Goal: Information Seeking & Learning: Learn about a topic

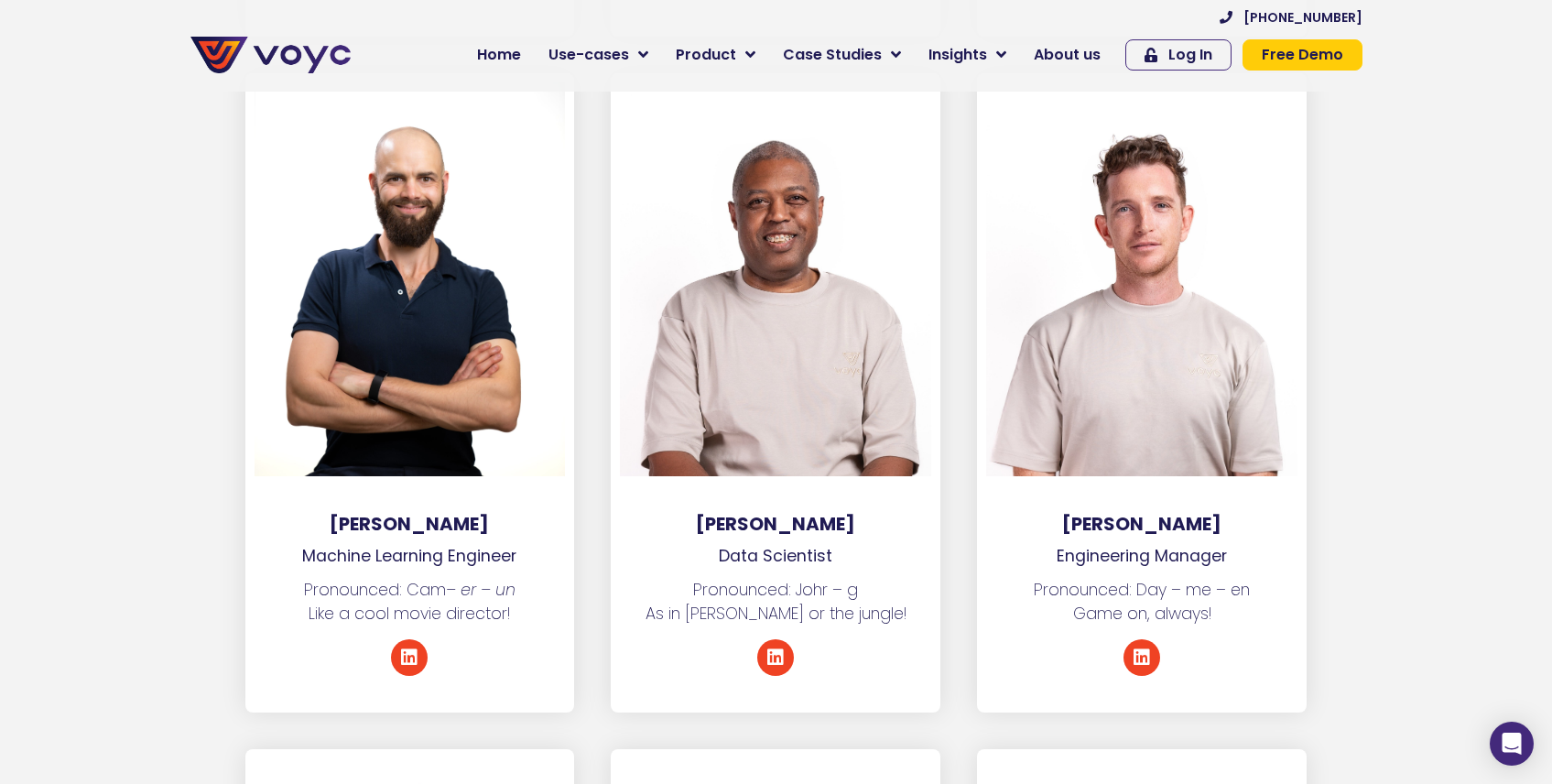
scroll to position [3292, 0]
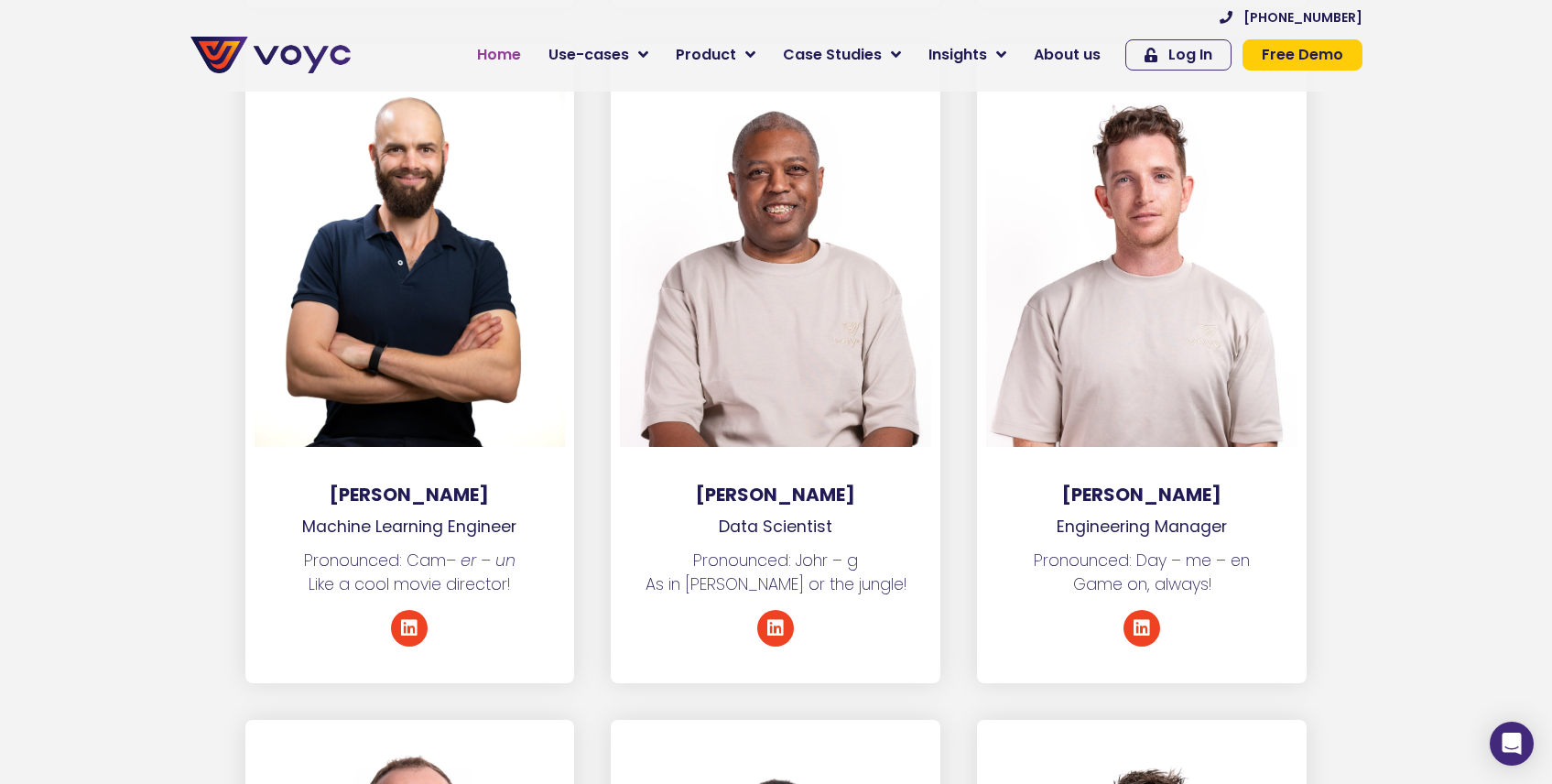
drag, startPoint x: 513, startPoint y: 75, endPoint x: 514, endPoint y: 64, distance: 11.0
click at [513, 73] on div "+44 204 572 7172 Home Use-cases Protect Save Grow Finance Mortgage Brokers Car …" at bounding box center [866, 46] width 1012 height 73
click at [514, 61] on span "Home" at bounding box center [499, 54] width 44 height 22
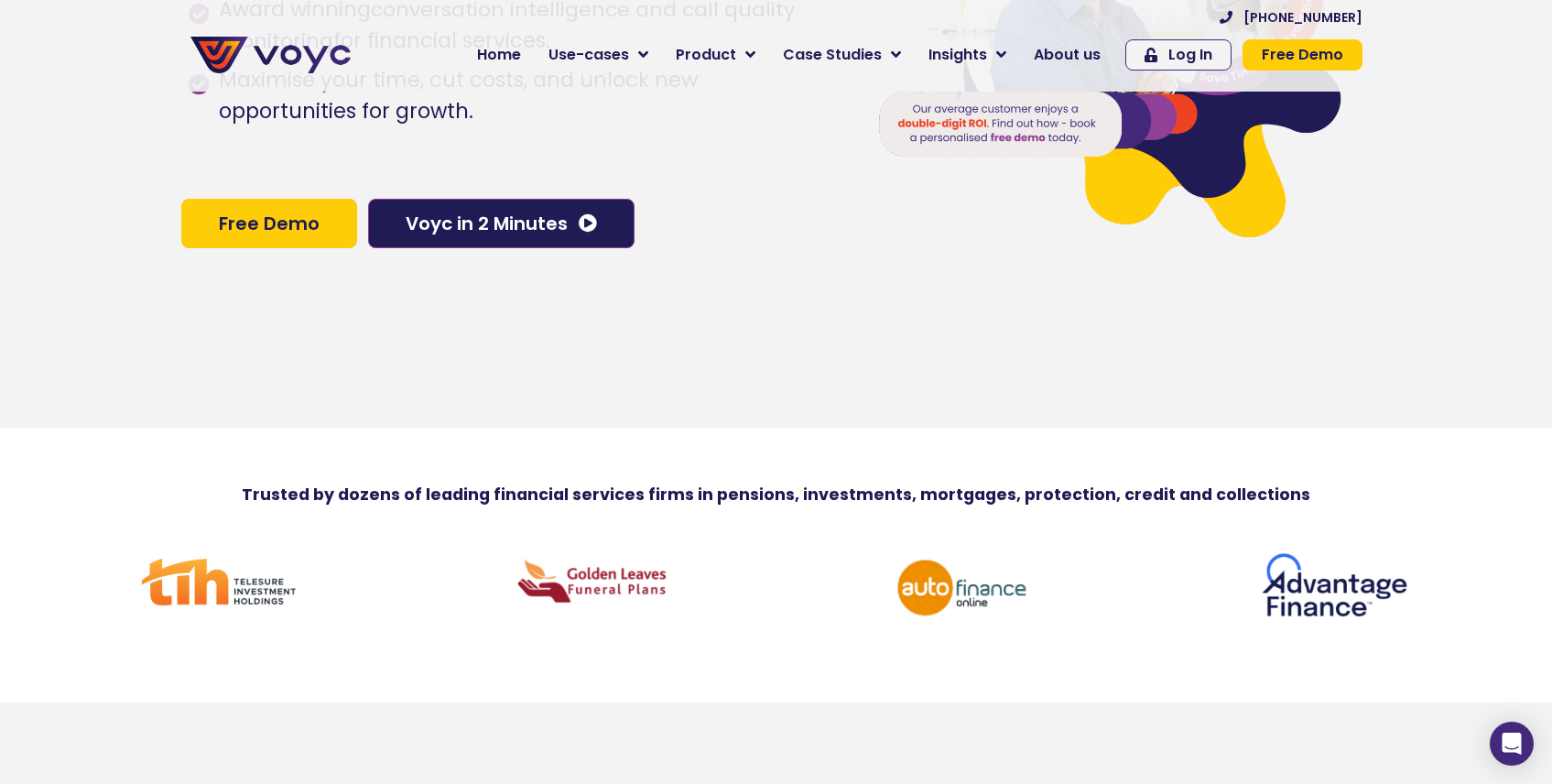
scroll to position [351, 0]
click at [1143, 632] on div at bounding box center [964, 589] width 373 height 101
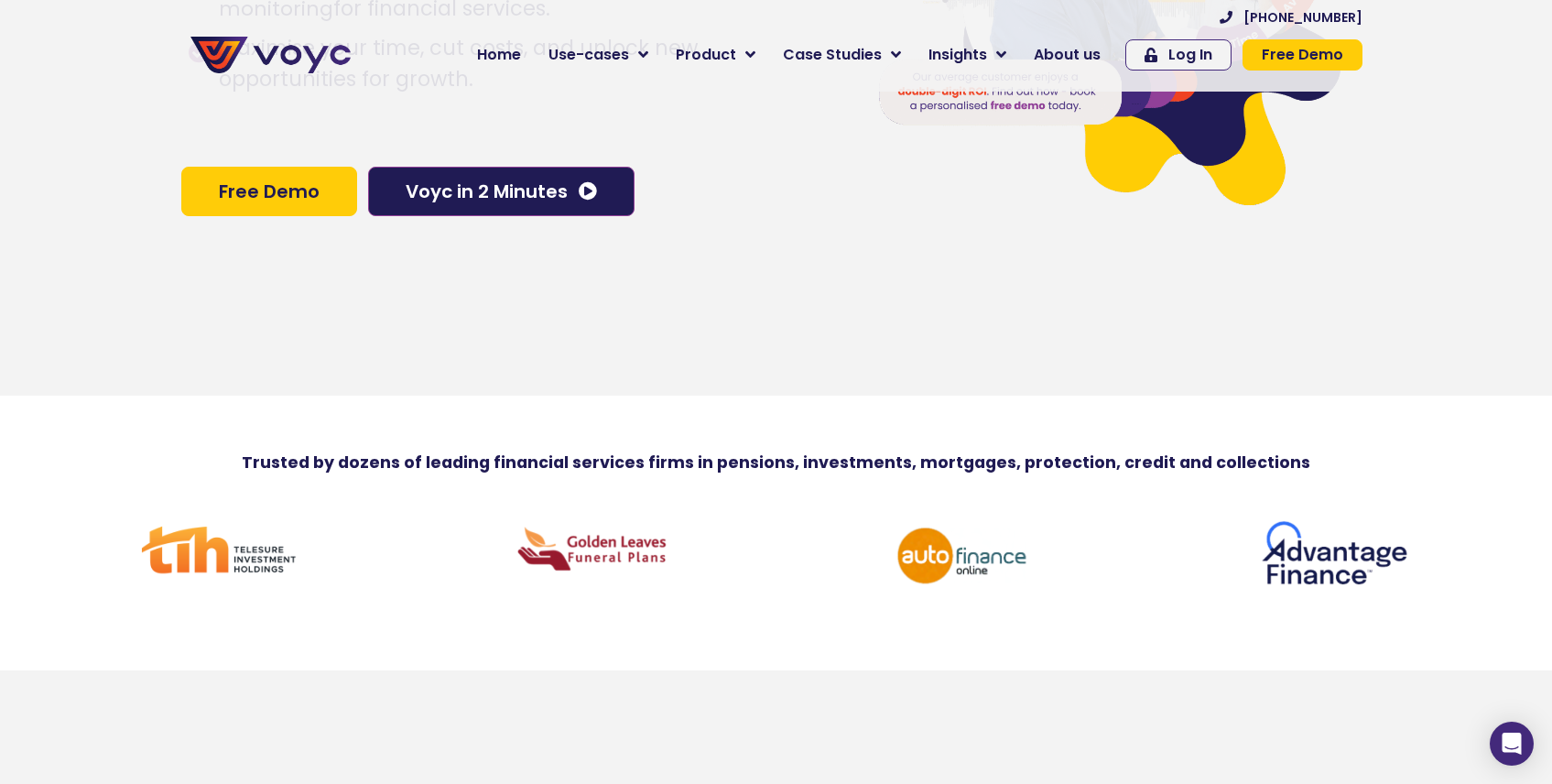
scroll to position [401, 0]
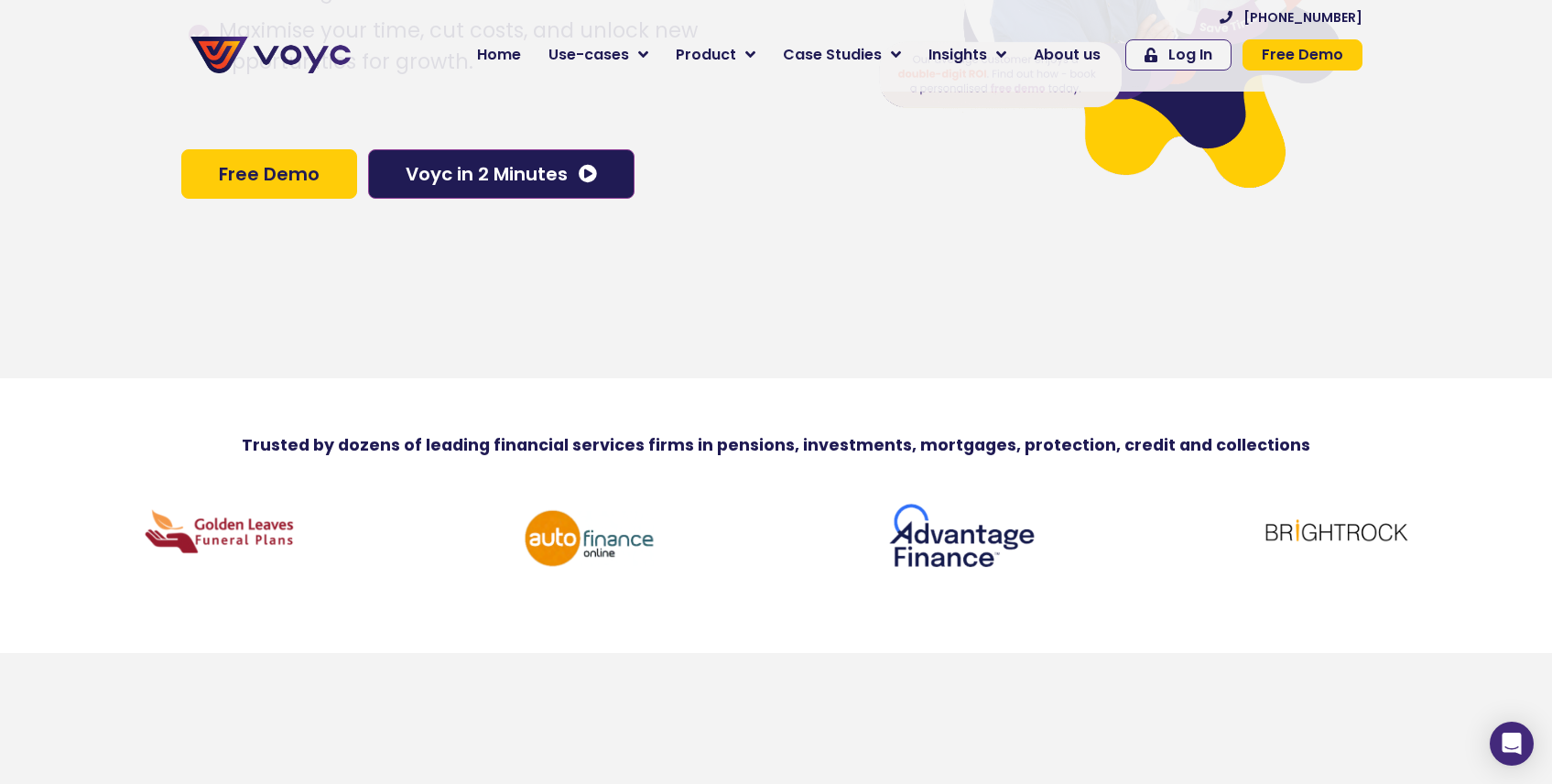
drag, startPoint x: 1420, startPoint y: 553, endPoint x: 45, endPoint y: 552, distance: 1375.0
drag, startPoint x: 432, startPoint y: 549, endPoint x: 305, endPoint y: 549, distance: 127.0
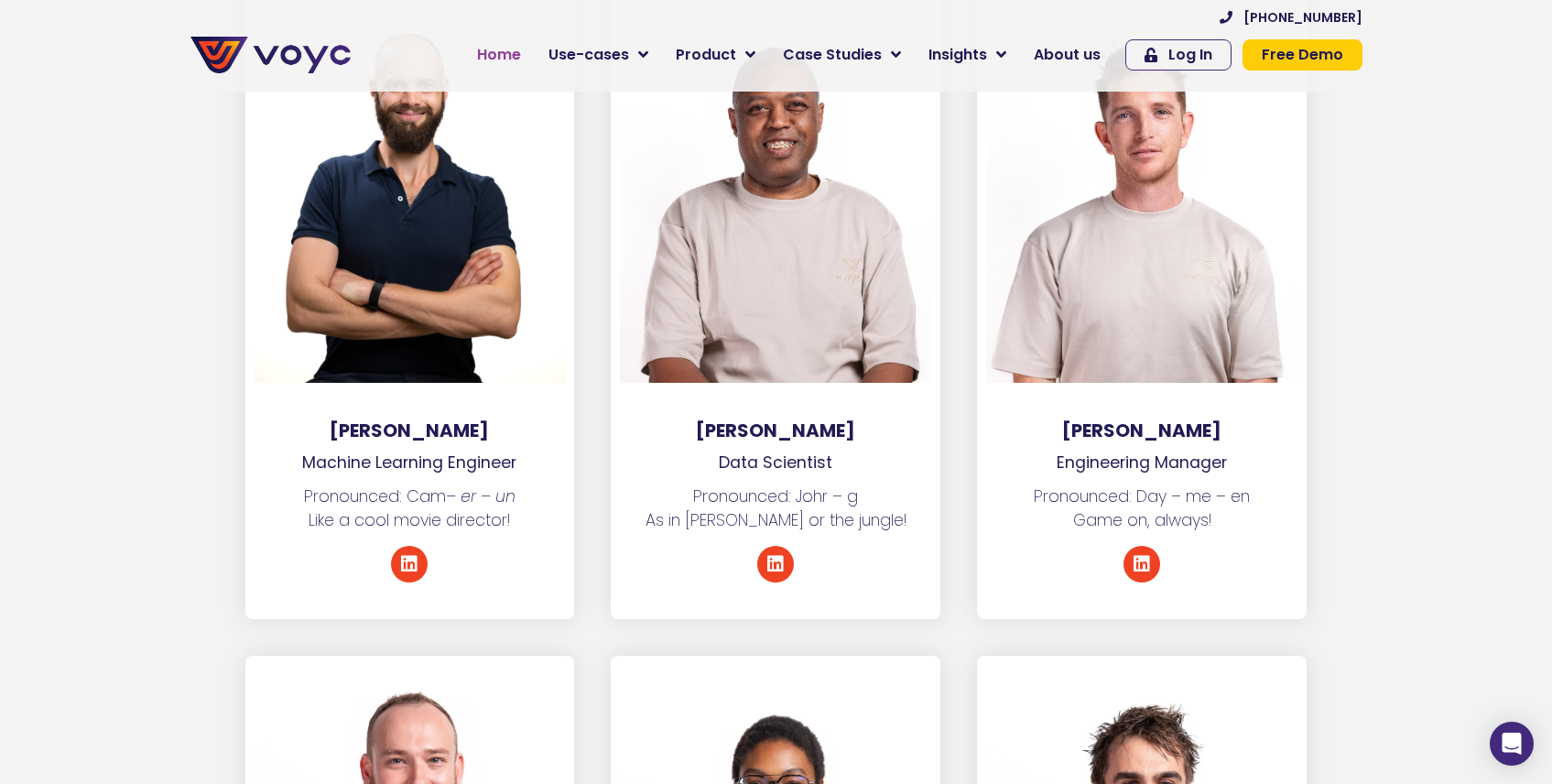
click at [514, 55] on span "Home" at bounding box center [499, 54] width 44 height 22
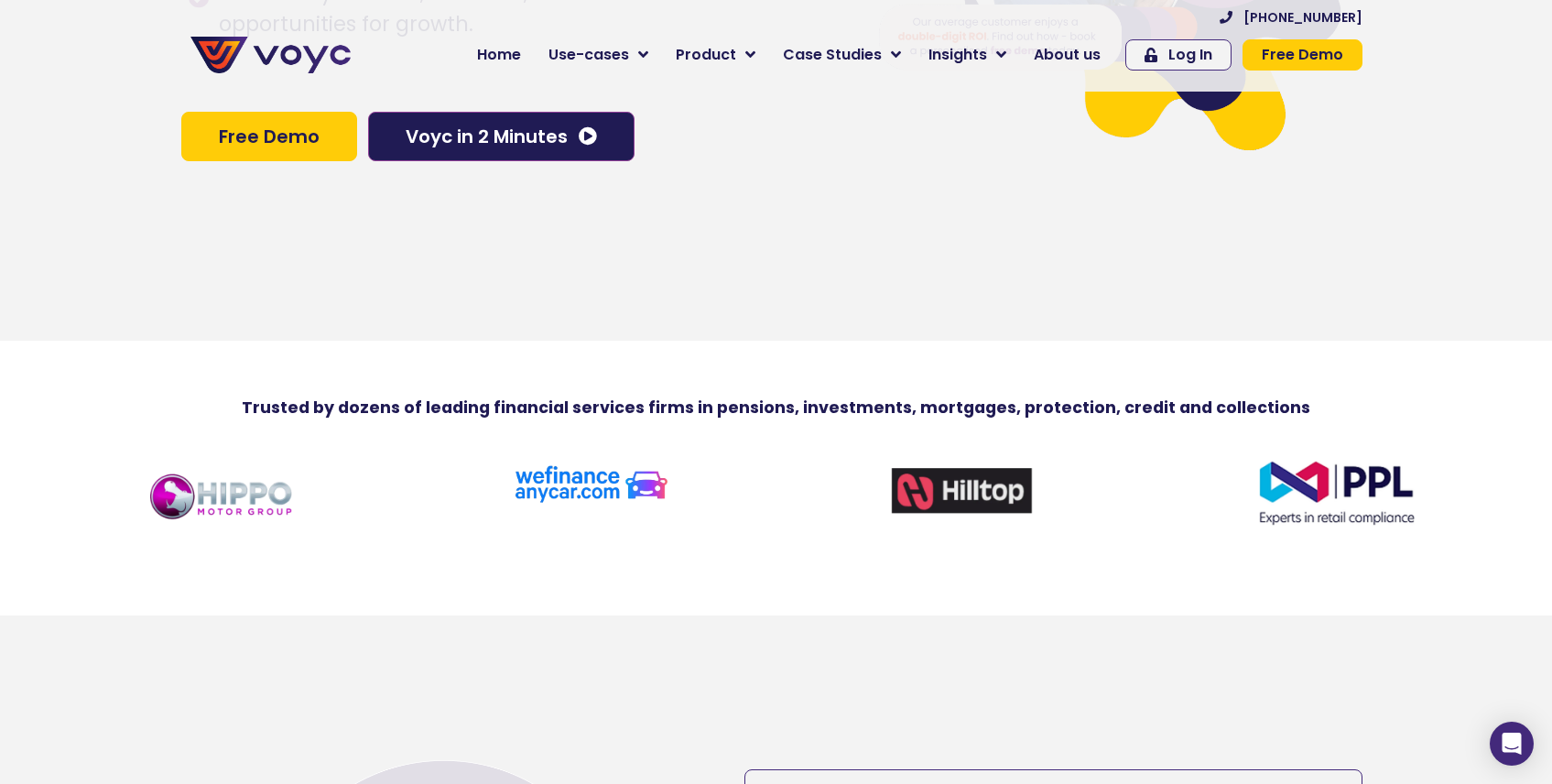
scroll to position [445, 0]
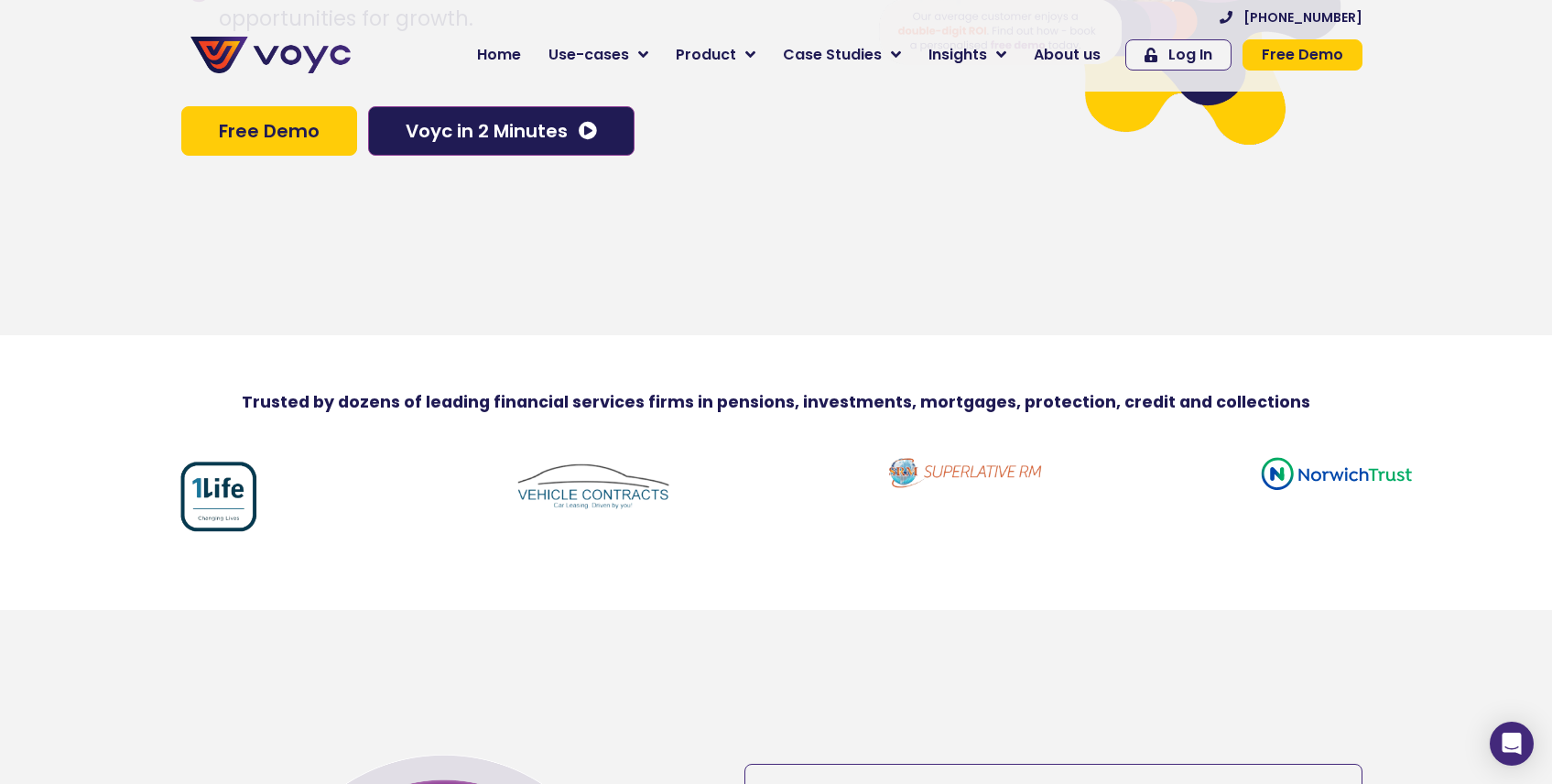
click at [876, 488] on div at bounding box center [964, 471] width 354 height 33
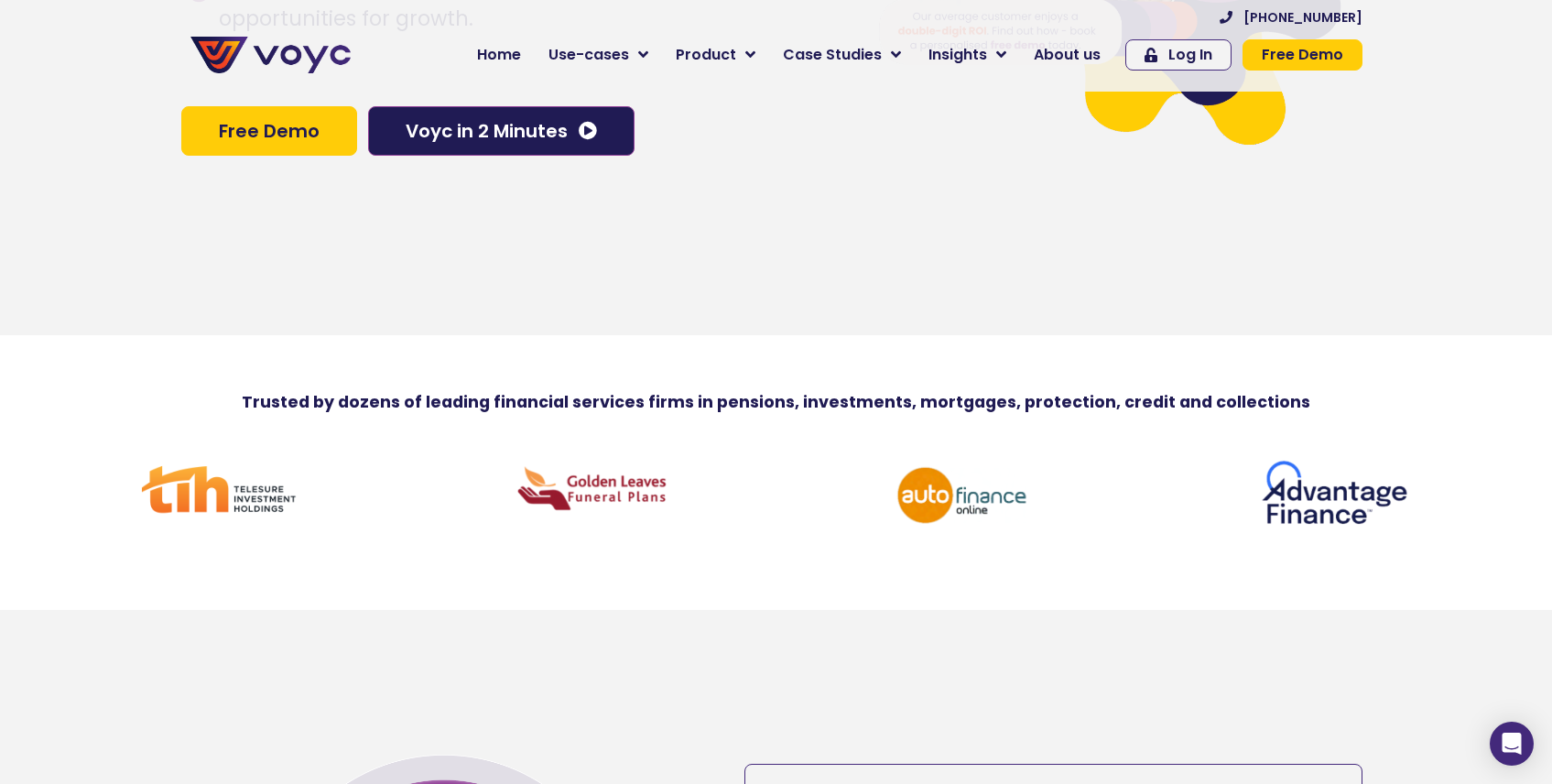
scroll to position [0, 0]
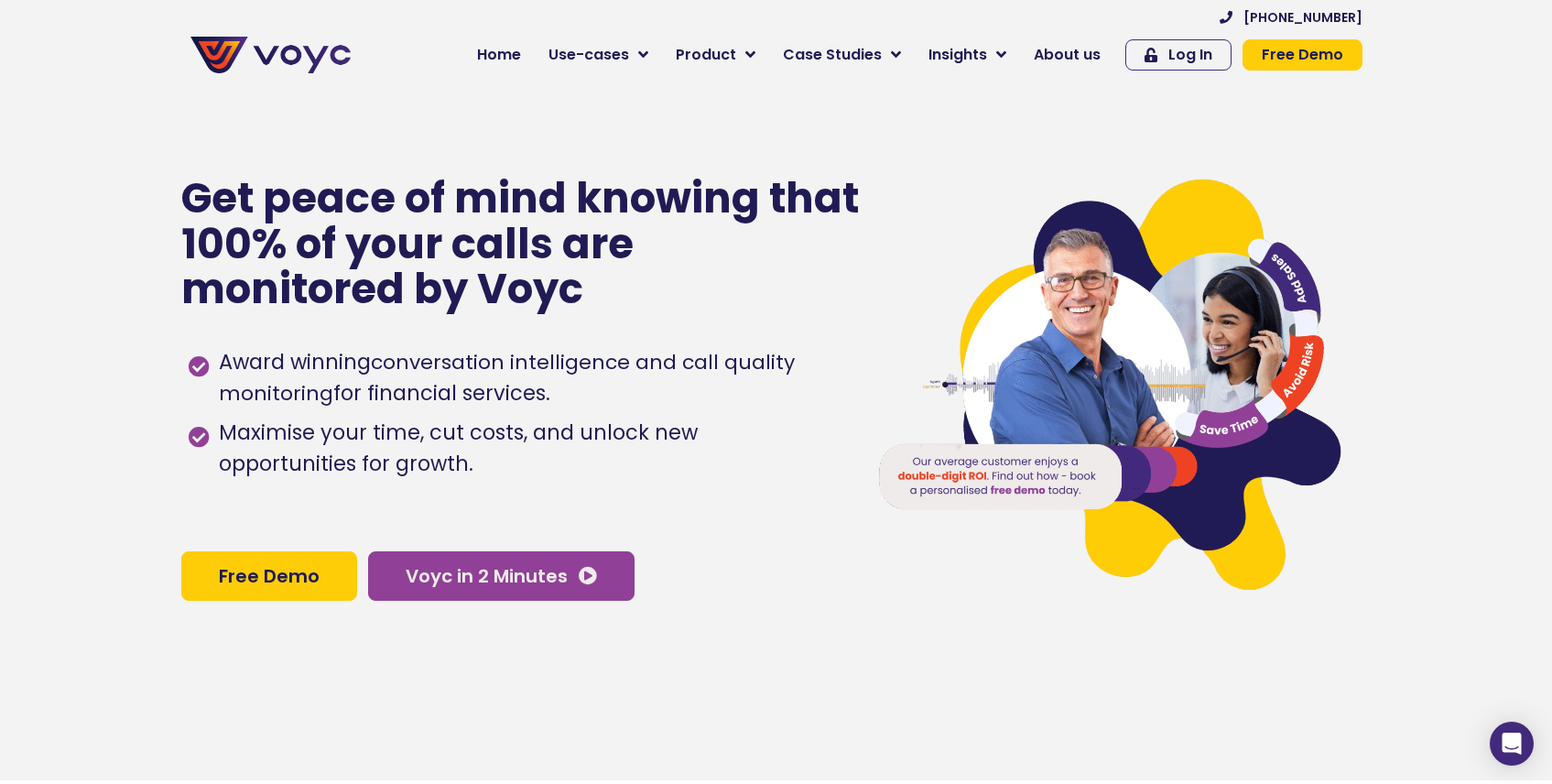
click at [490, 585] on span "Voyc in 2 Minutes" at bounding box center [486, 575] width 162 height 18
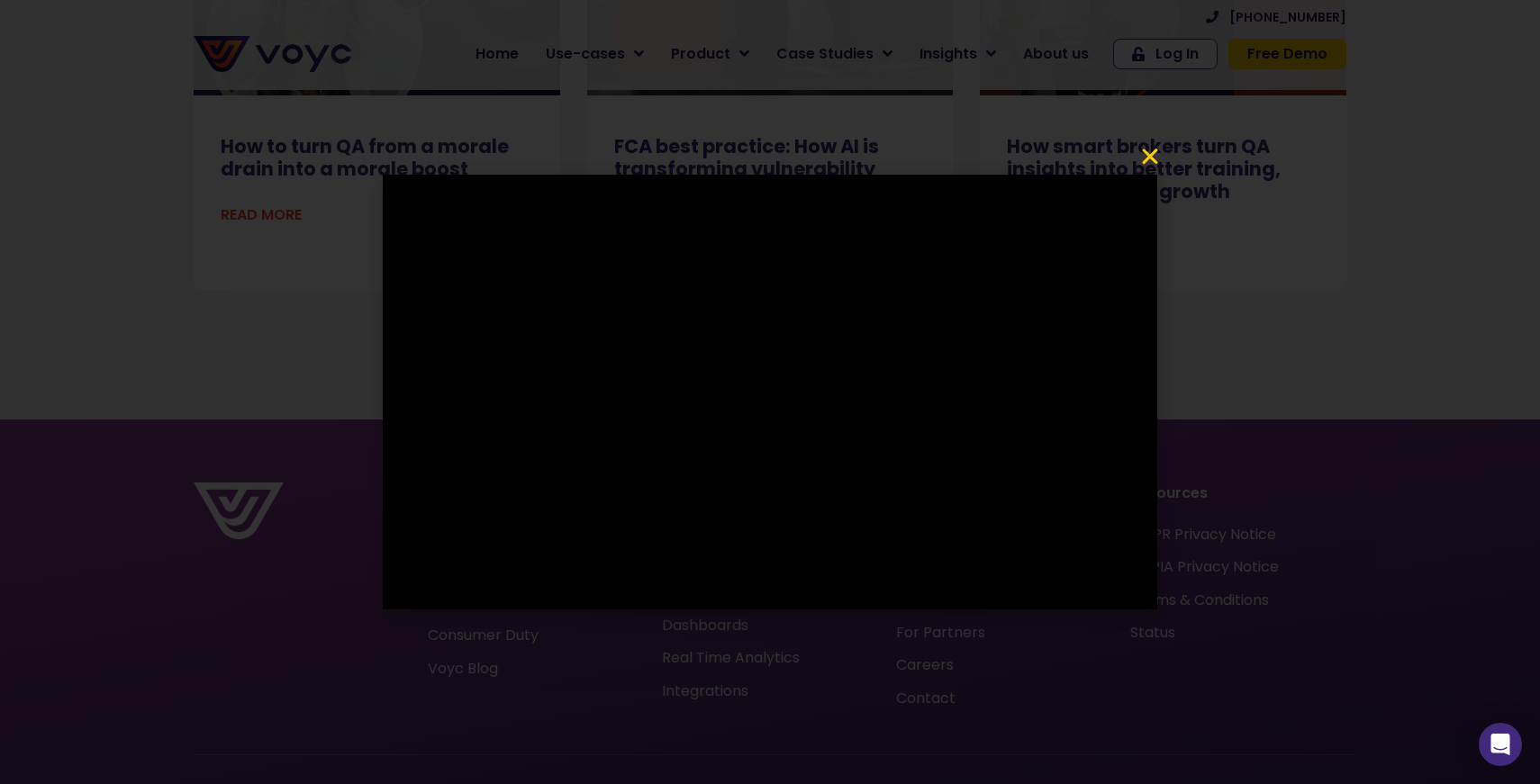
scroll to position [12087, 0]
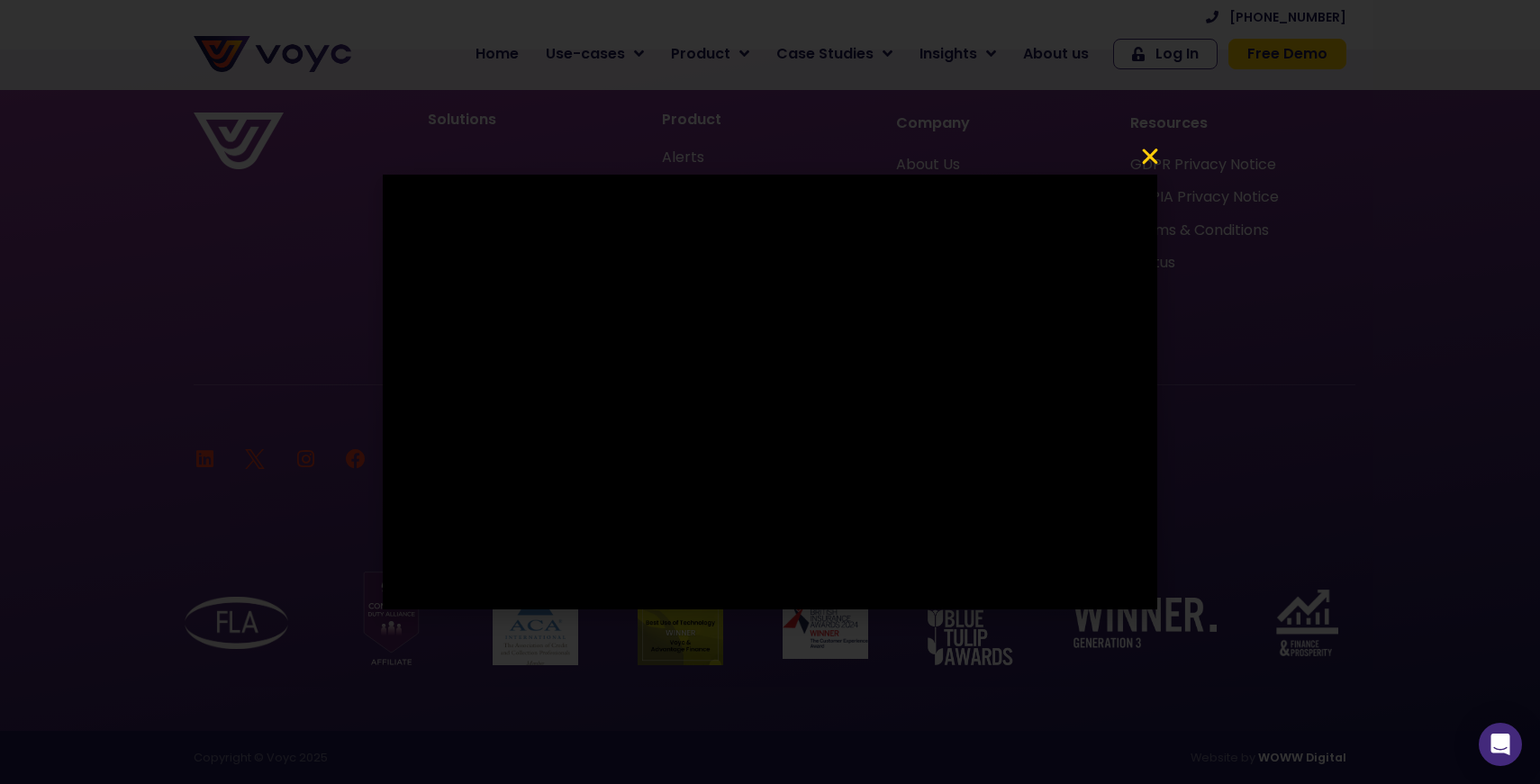
click at [1147, 149] on icon "Close" at bounding box center [1149, 156] width 21 height 21
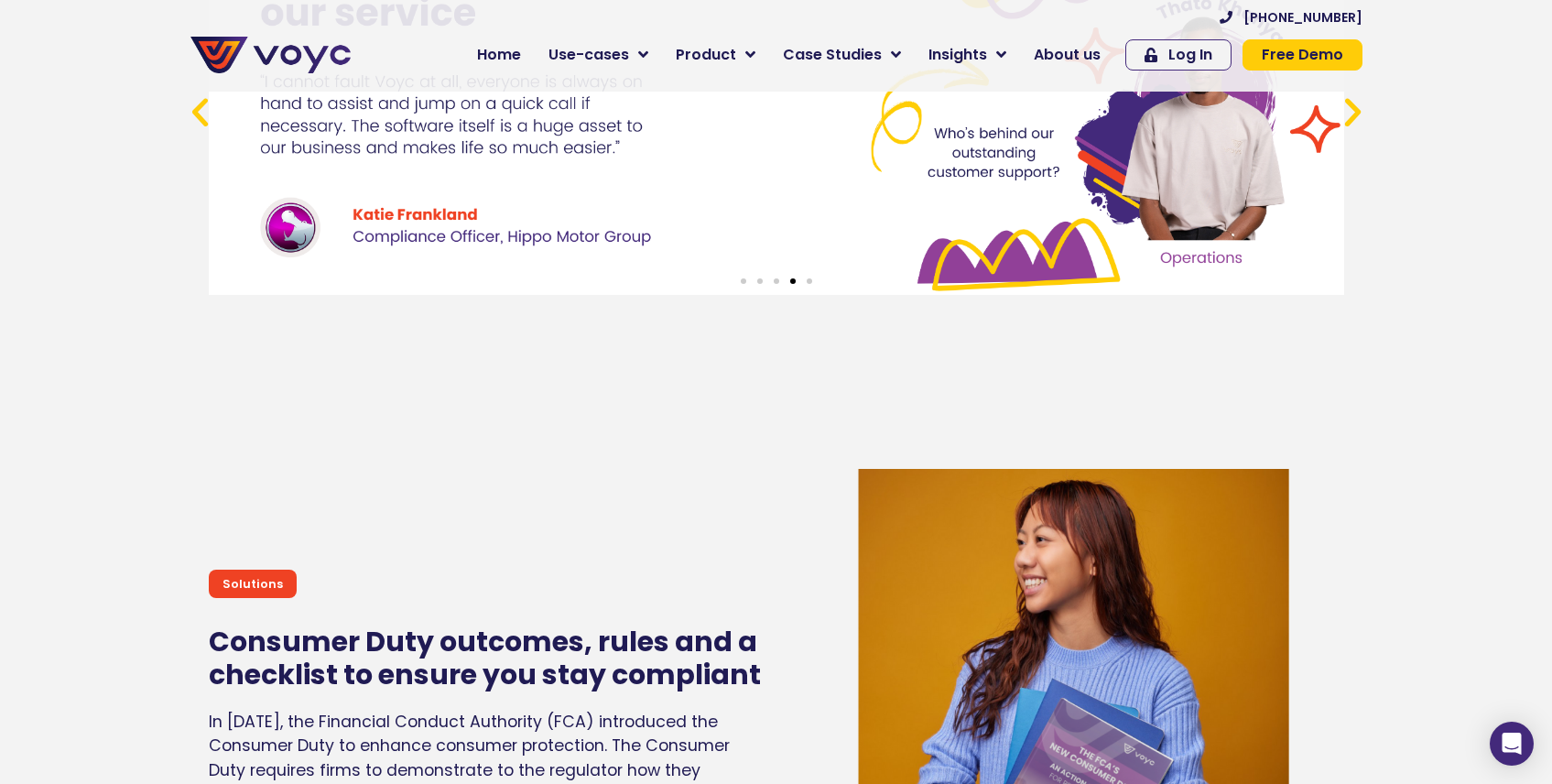
scroll to position [6798, 0]
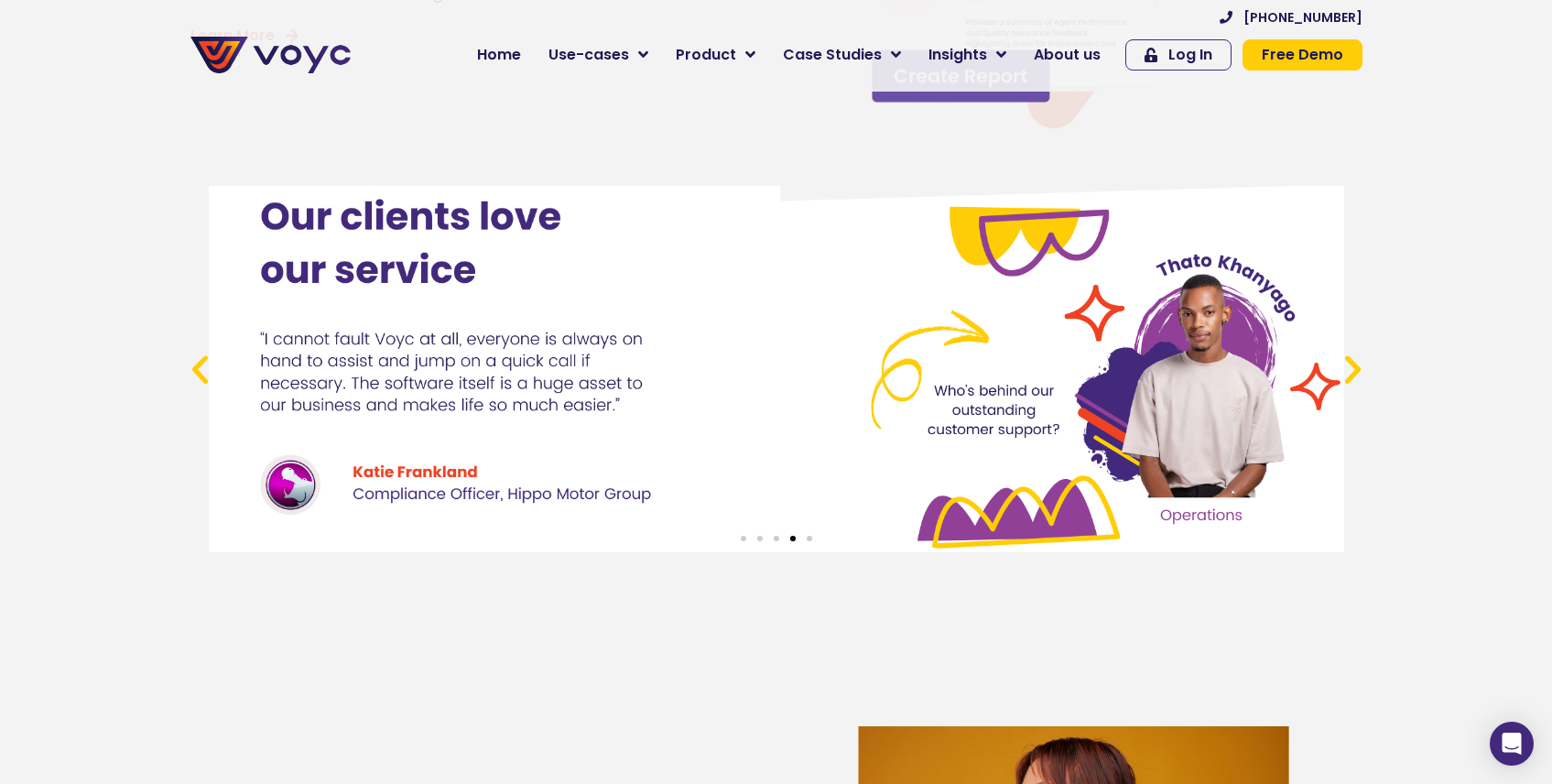
click at [1352, 388] on icon "Next slide" at bounding box center [1353, 369] width 38 height 38
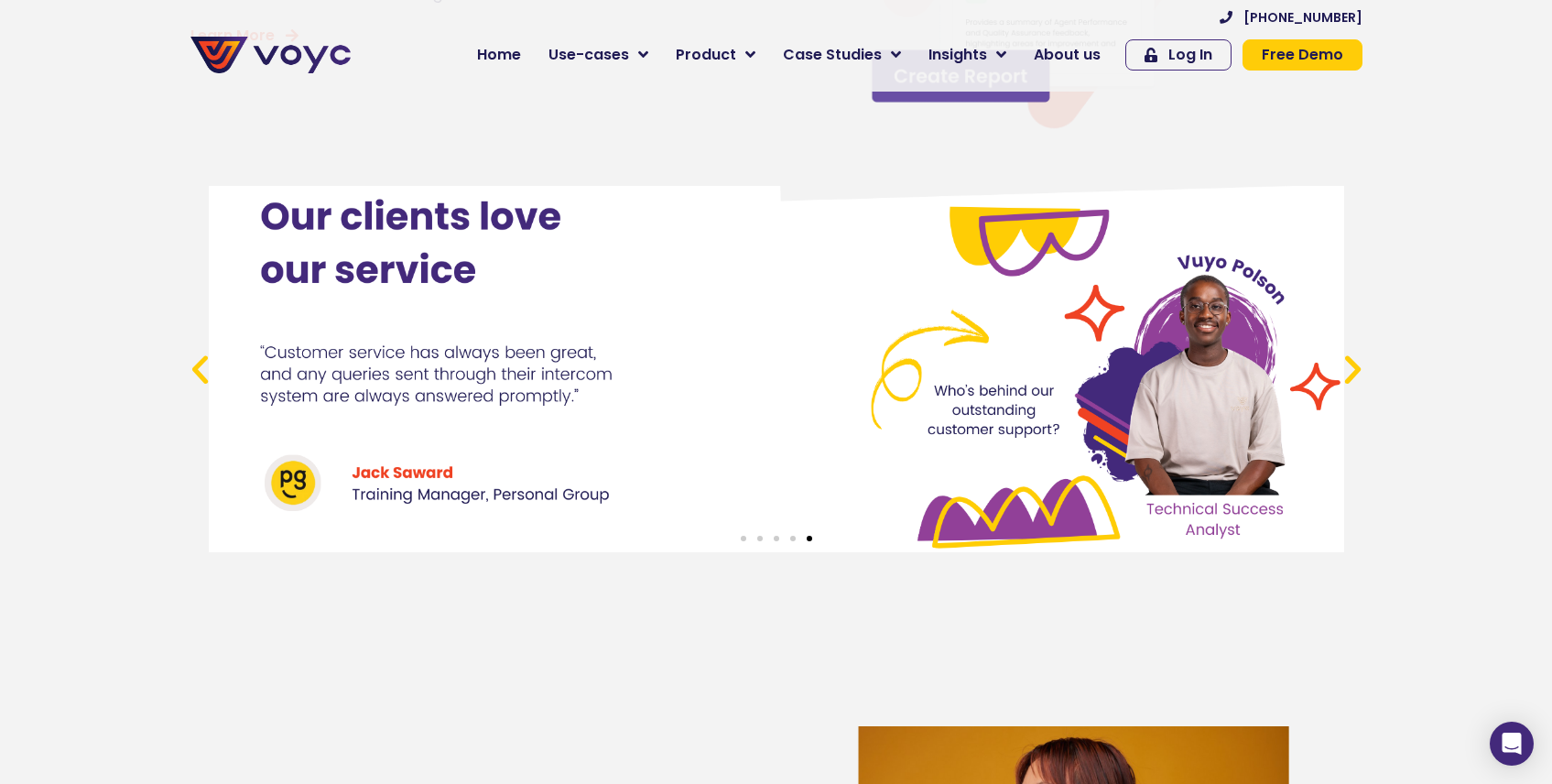
click at [1351, 388] on icon "Next slide" at bounding box center [1353, 369] width 38 height 38
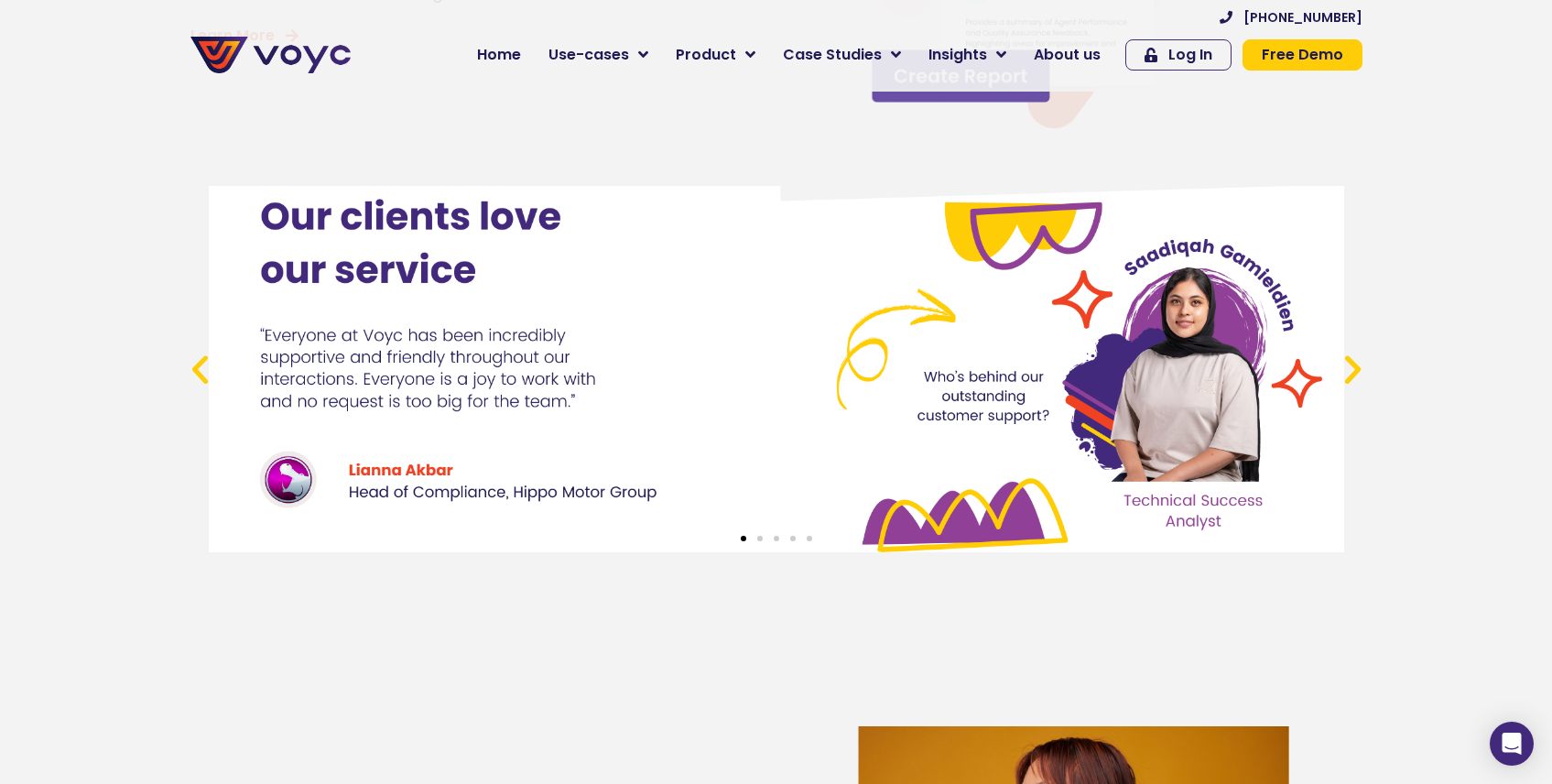
click at [1350, 388] on icon "Next slide" at bounding box center [1353, 369] width 38 height 38
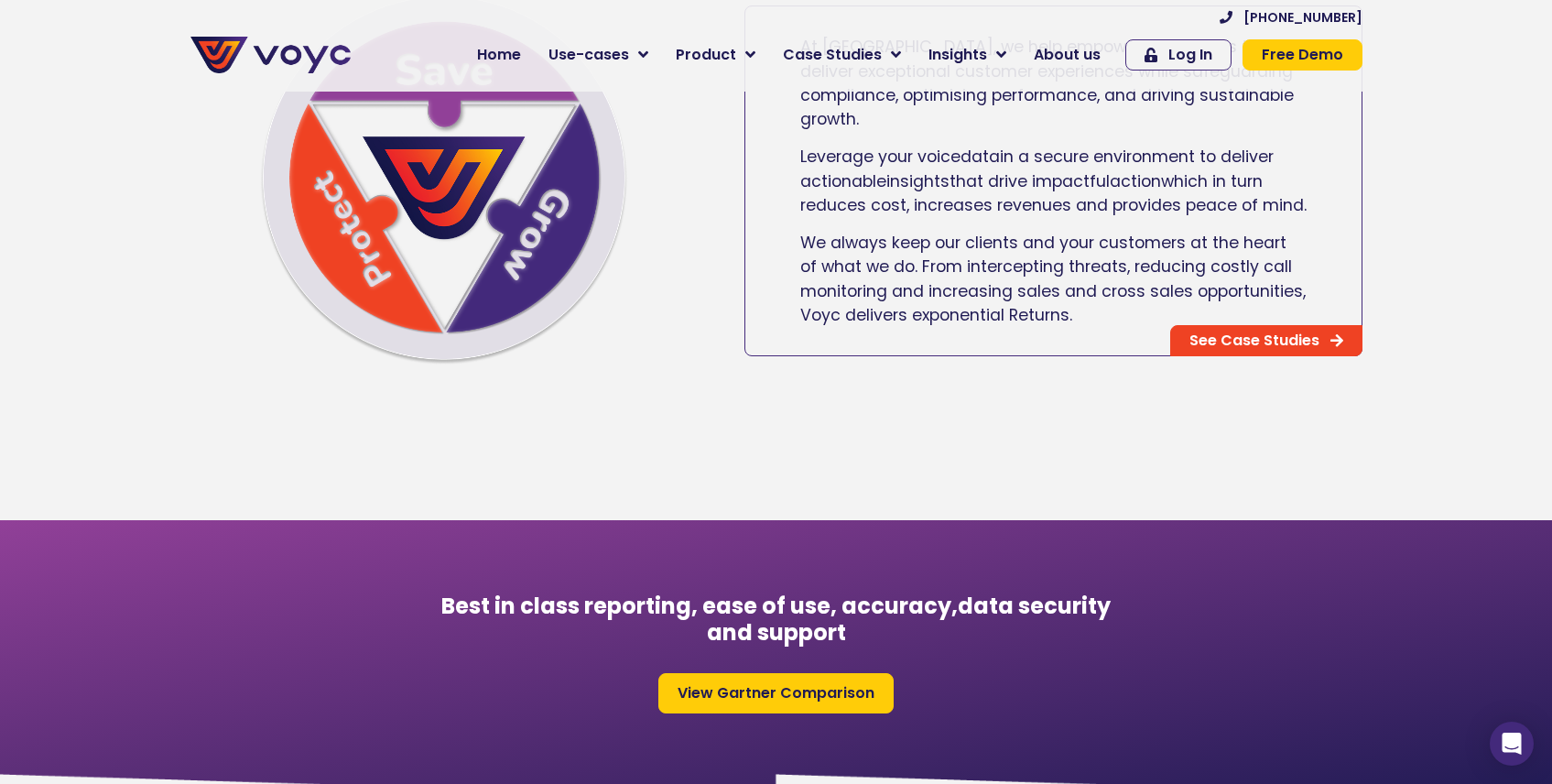
scroll to position [1028, 0]
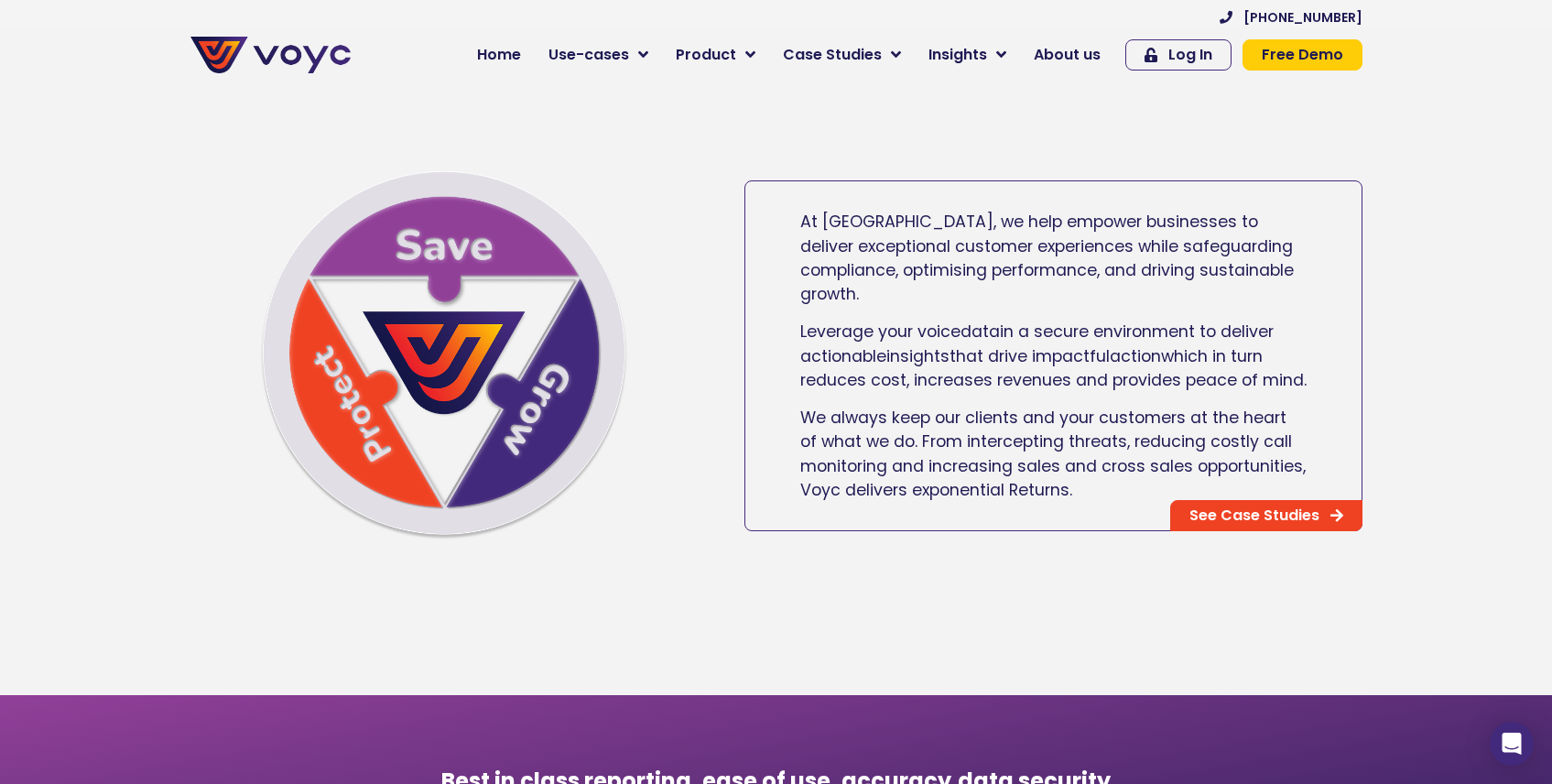
click at [495, 305] on img at bounding box center [444, 355] width 369 height 369
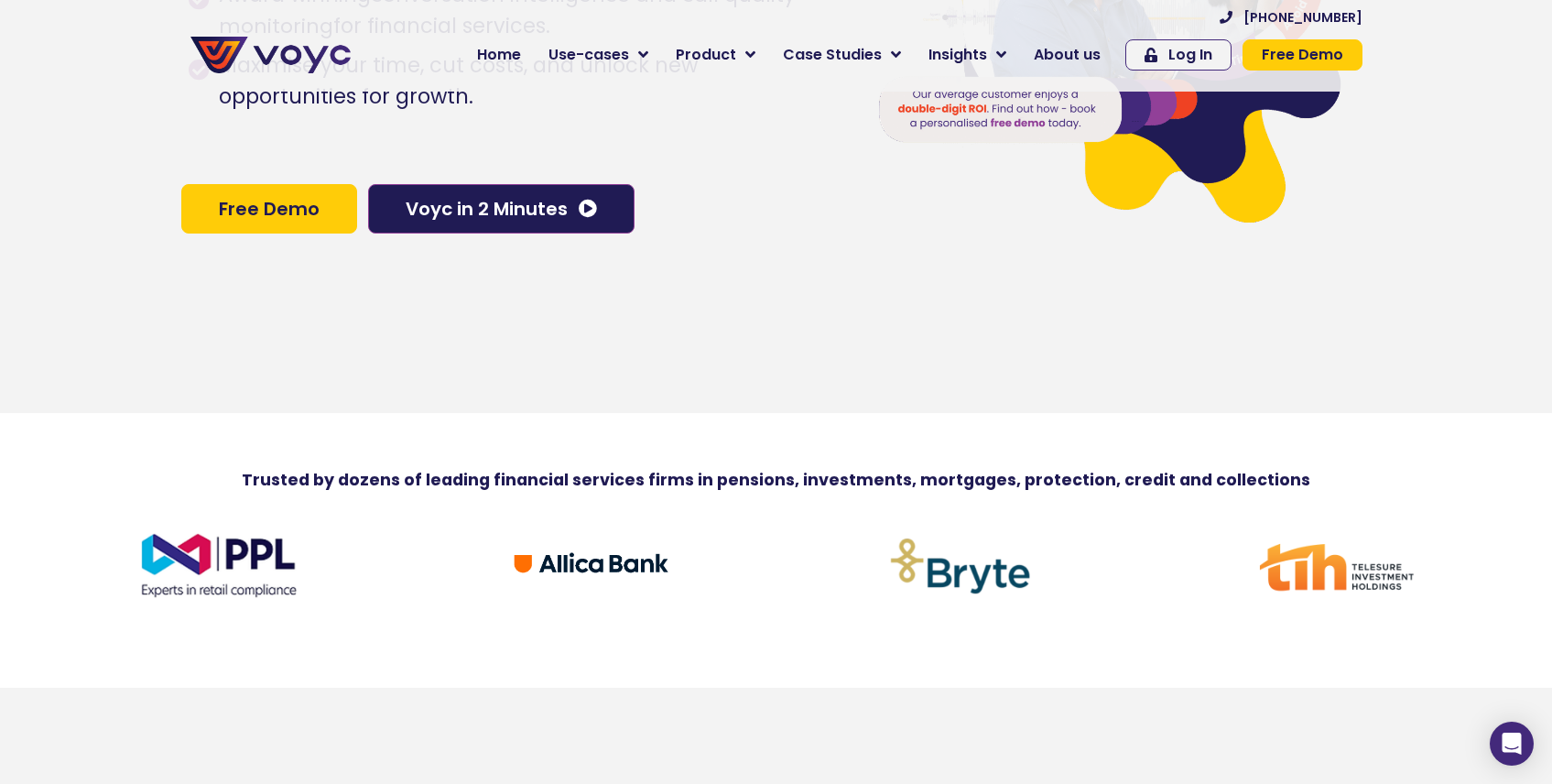
scroll to position [296, 0]
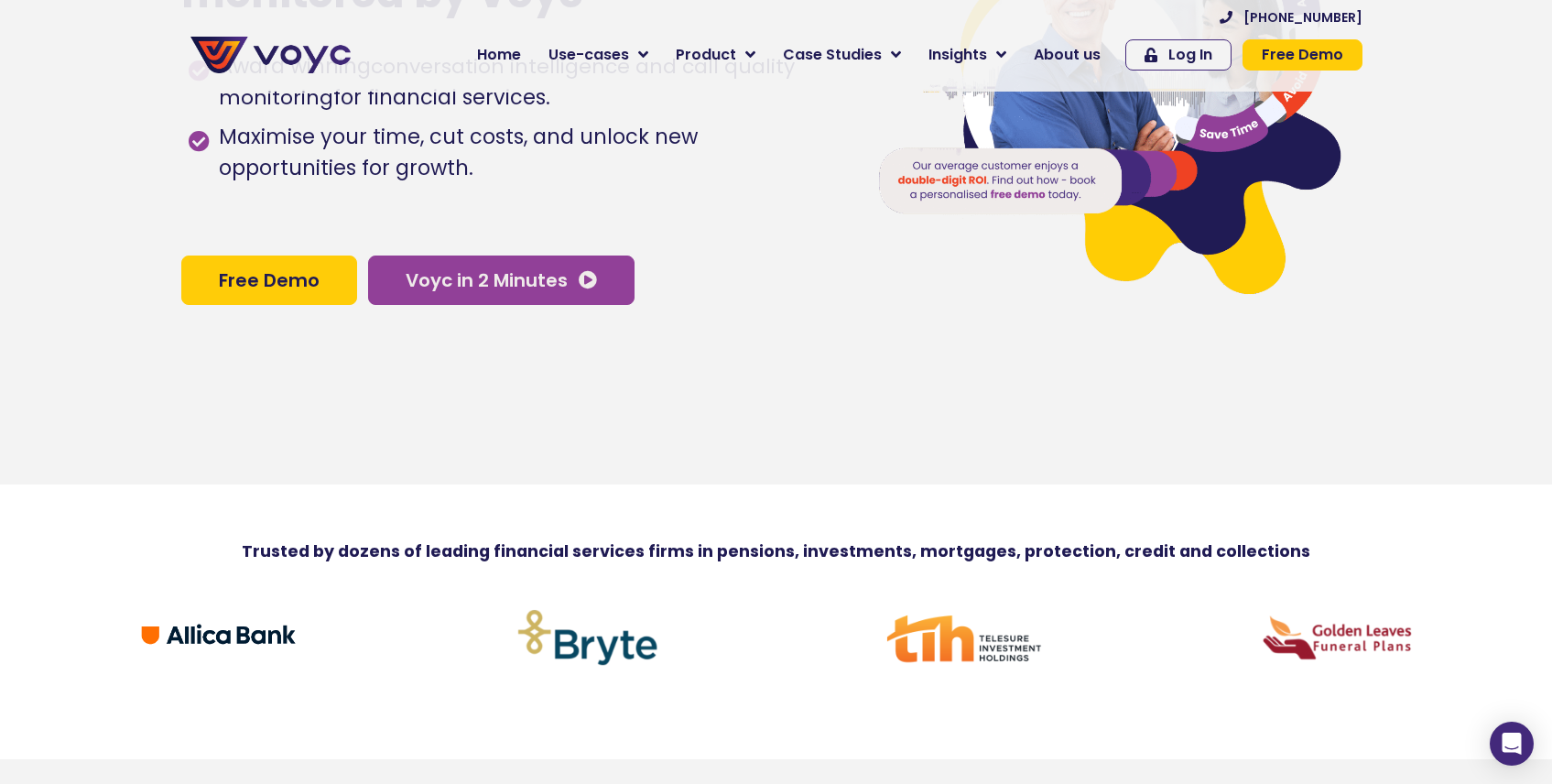
click at [544, 300] on link "Voyc in 2 Minutes" at bounding box center [501, 280] width 267 height 49
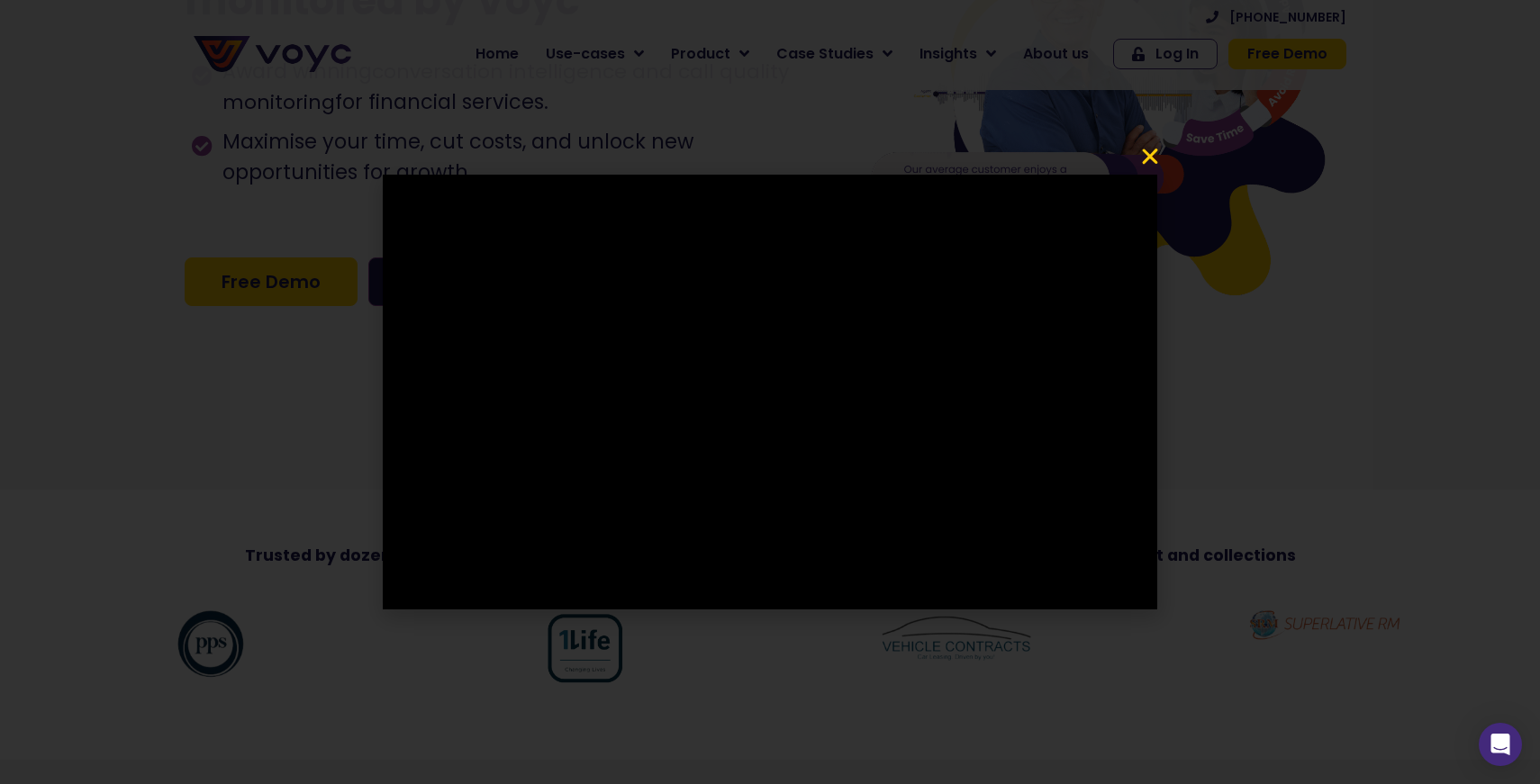
click at [1149, 155] on icon "Close" at bounding box center [1149, 156] width 21 height 21
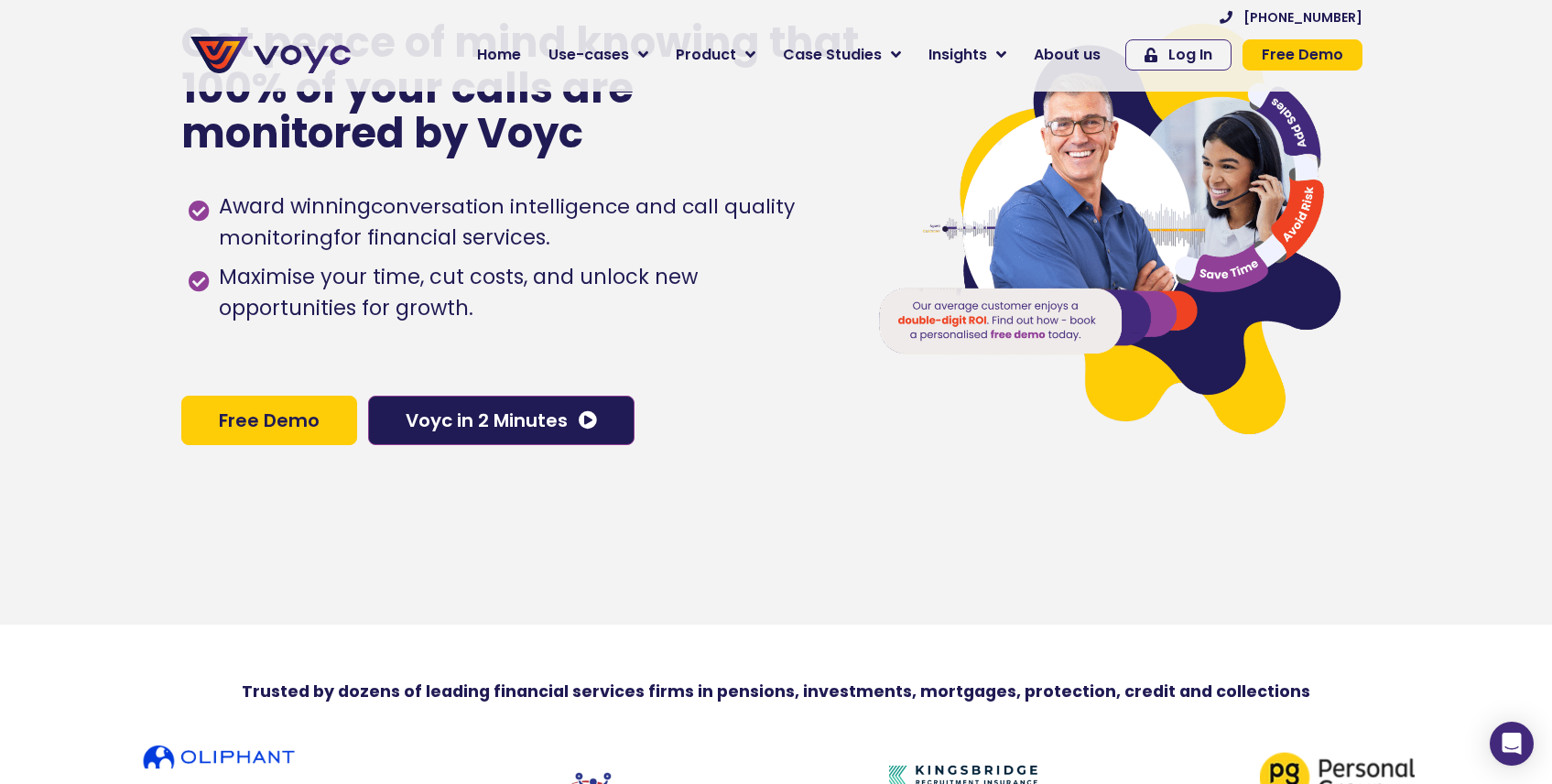
scroll to position [0, 0]
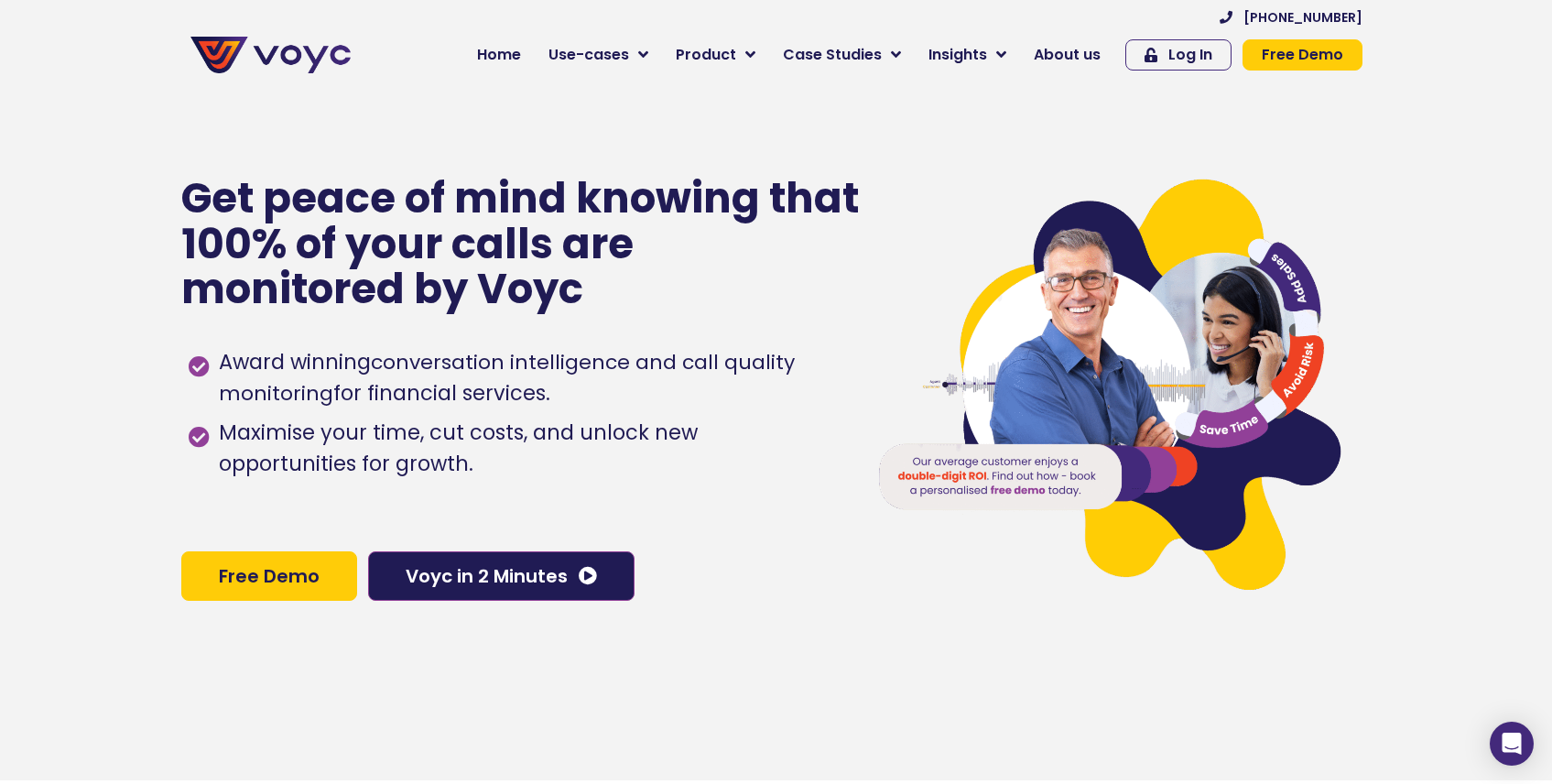
click at [343, 666] on div "Get peace of mind knowing that 100% of your calls are monitored by Voyc Award w…" at bounding box center [514, 388] width 666 height 784
